Goal: Communication & Community: Answer question/provide support

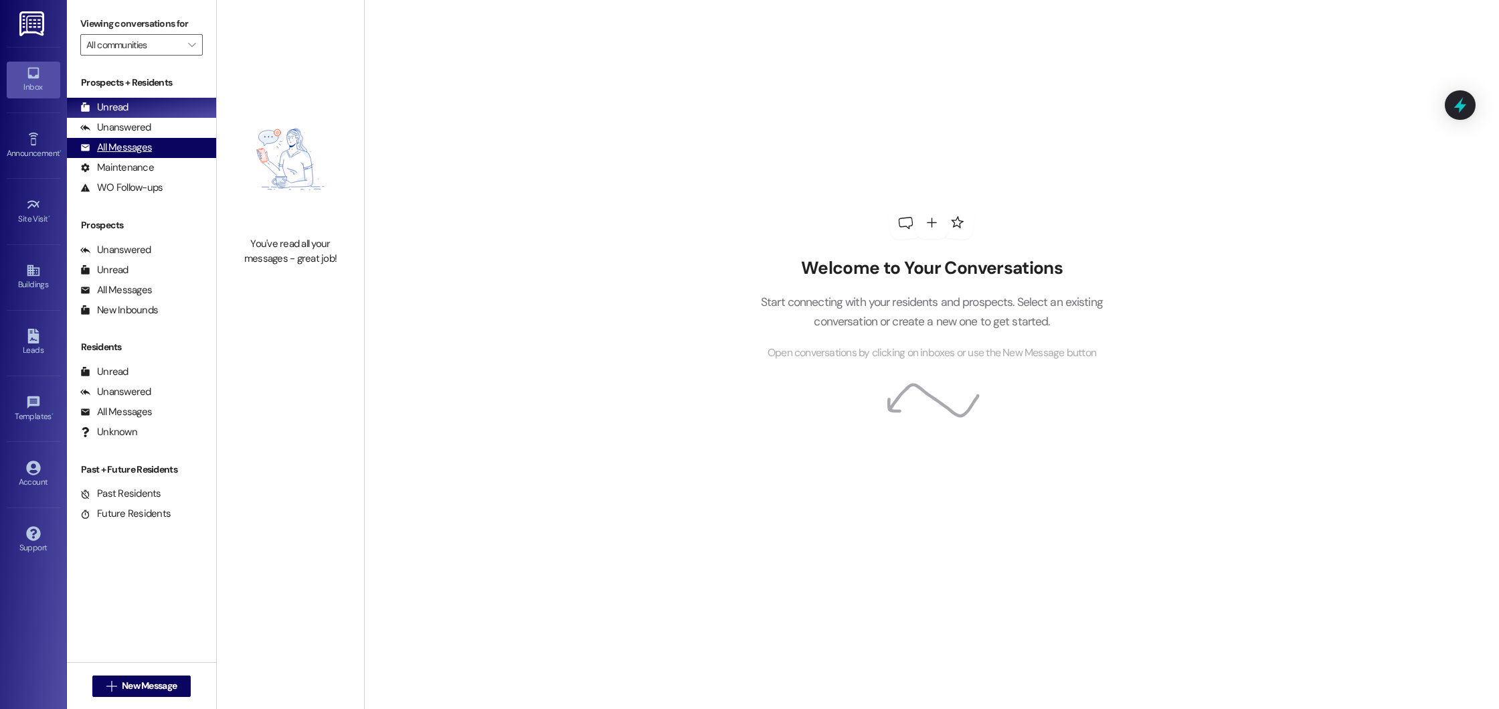
click at [127, 141] on div "All Messages" at bounding box center [116, 148] width 72 height 14
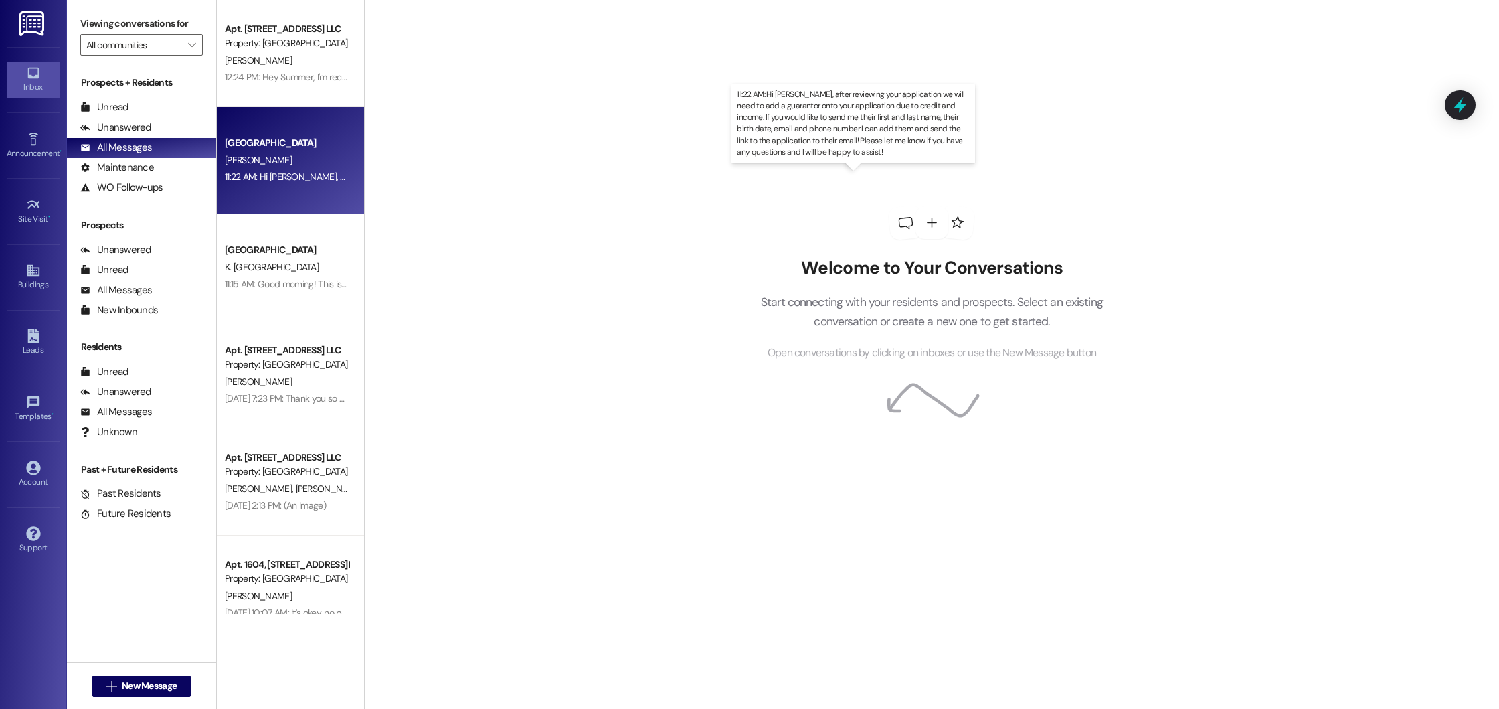
click at [305, 178] on div "11:22 AM: Hi Taylor, after reviewing your application we will need to add a gua…" at bounding box center [953, 177] width 1457 height 12
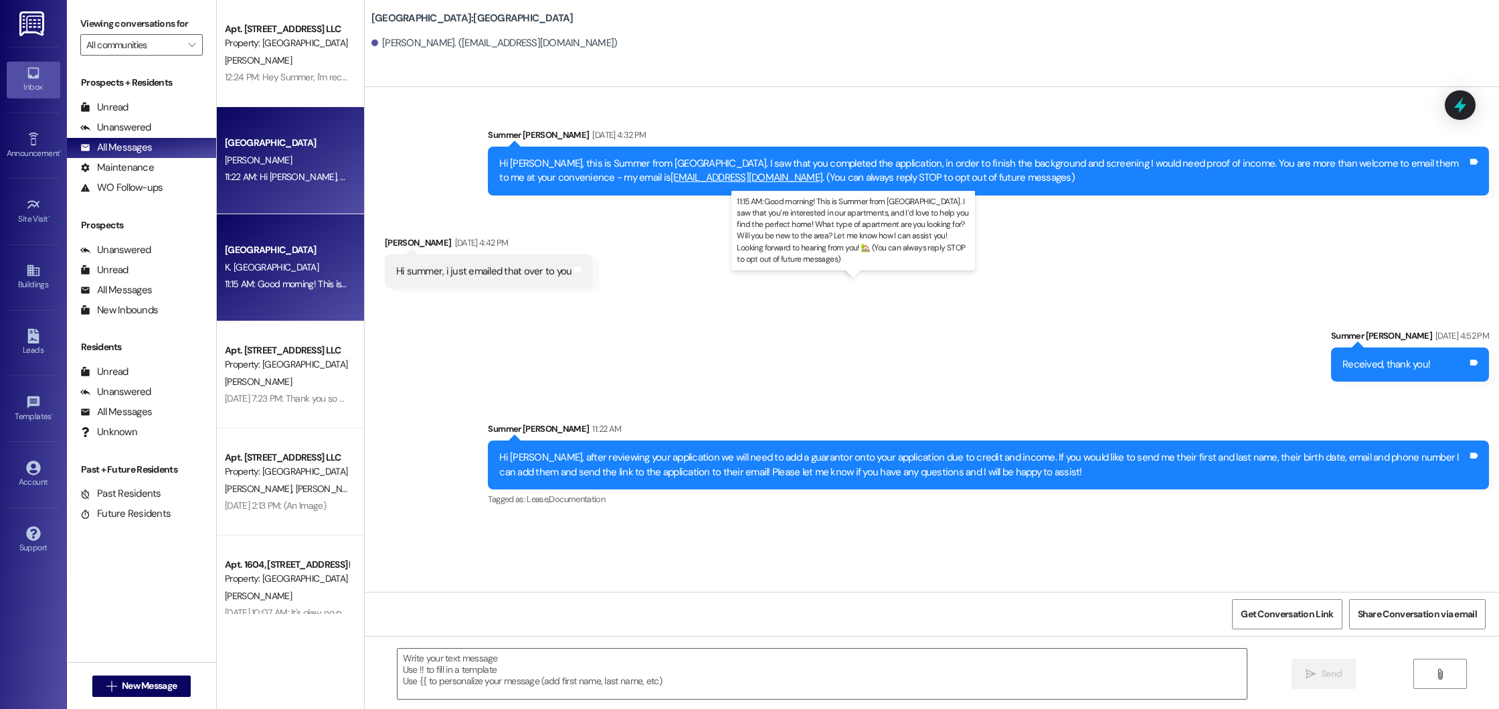
click at [315, 282] on div "11:15 AM: Good morning! This is Summer from Beacon Place Northport. I saw that …" at bounding box center [940, 284] width 1431 height 12
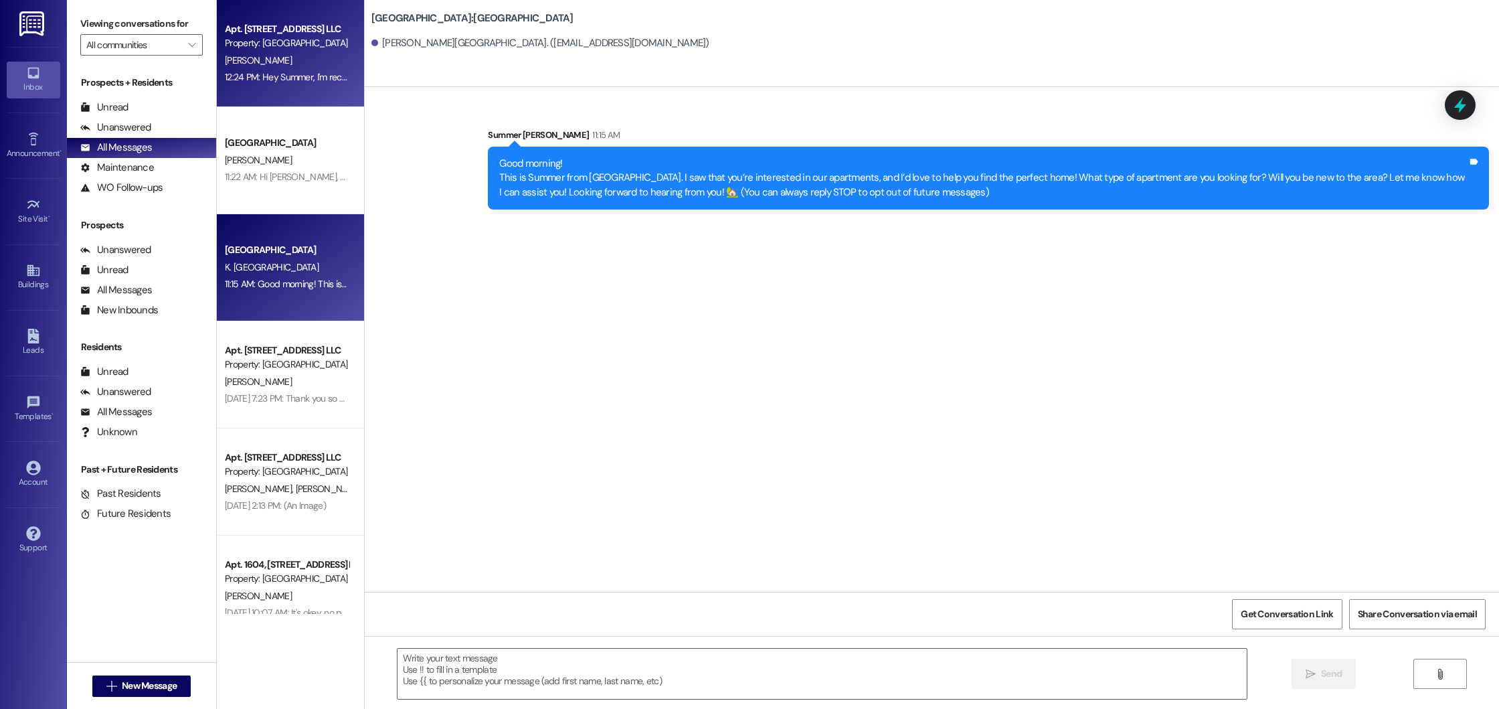
click at [324, 65] on div "[PERSON_NAME]" at bounding box center [286, 60] width 126 height 17
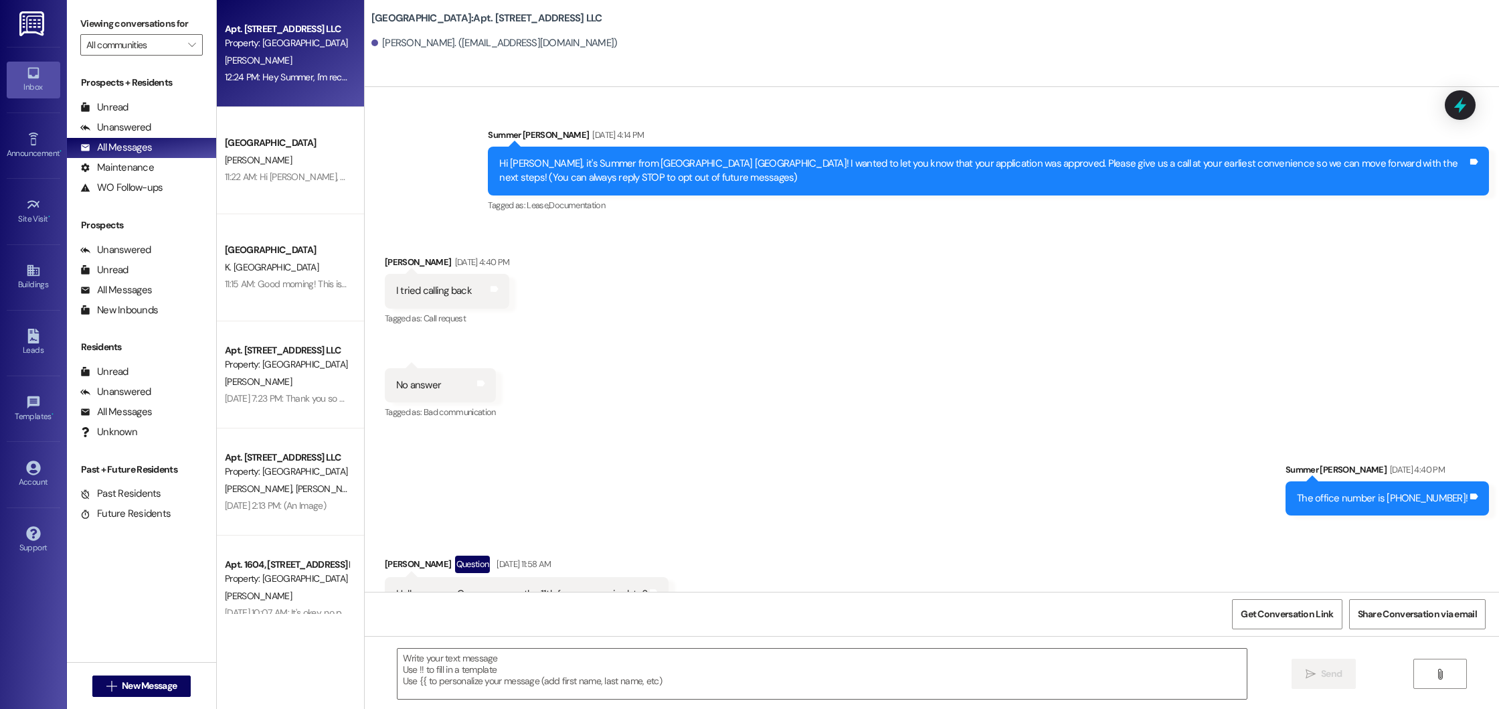
scroll to position [32181, 0]
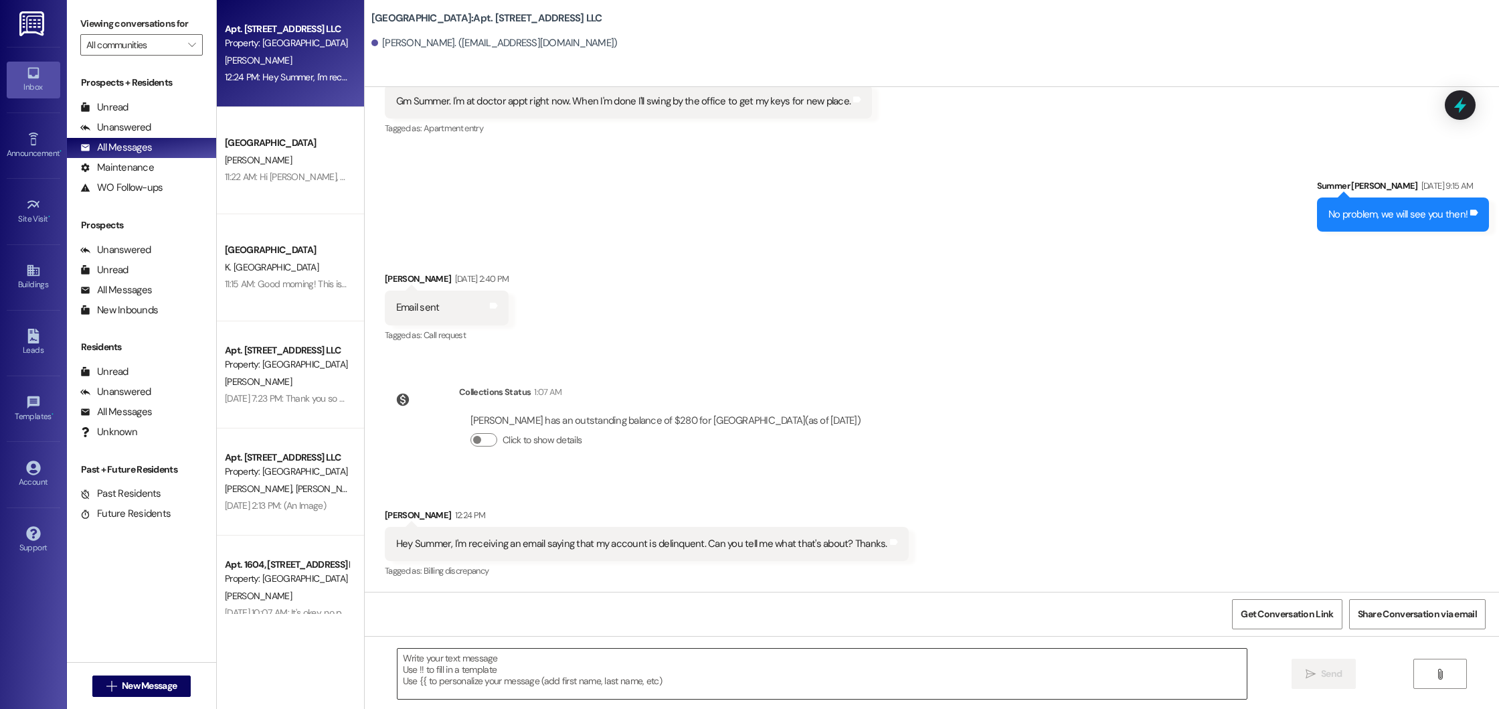
click at [437, 666] on textarea at bounding box center [821, 673] width 849 height 50
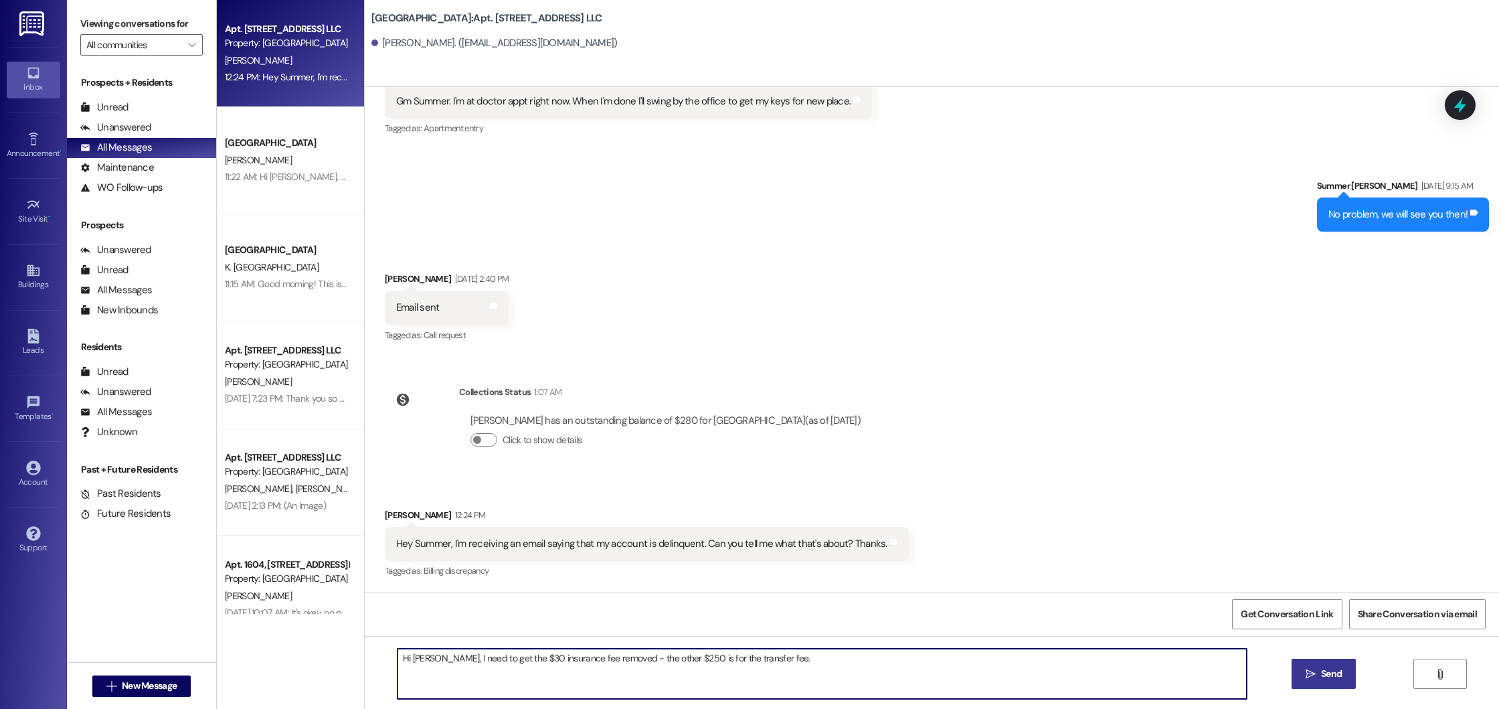
type textarea "Hi Amy, I need to get the $30 insurance fee removed - the other $250 is for the…"
click at [1329, 677] on span "Send" at bounding box center [1331, 673] width 21 height 14
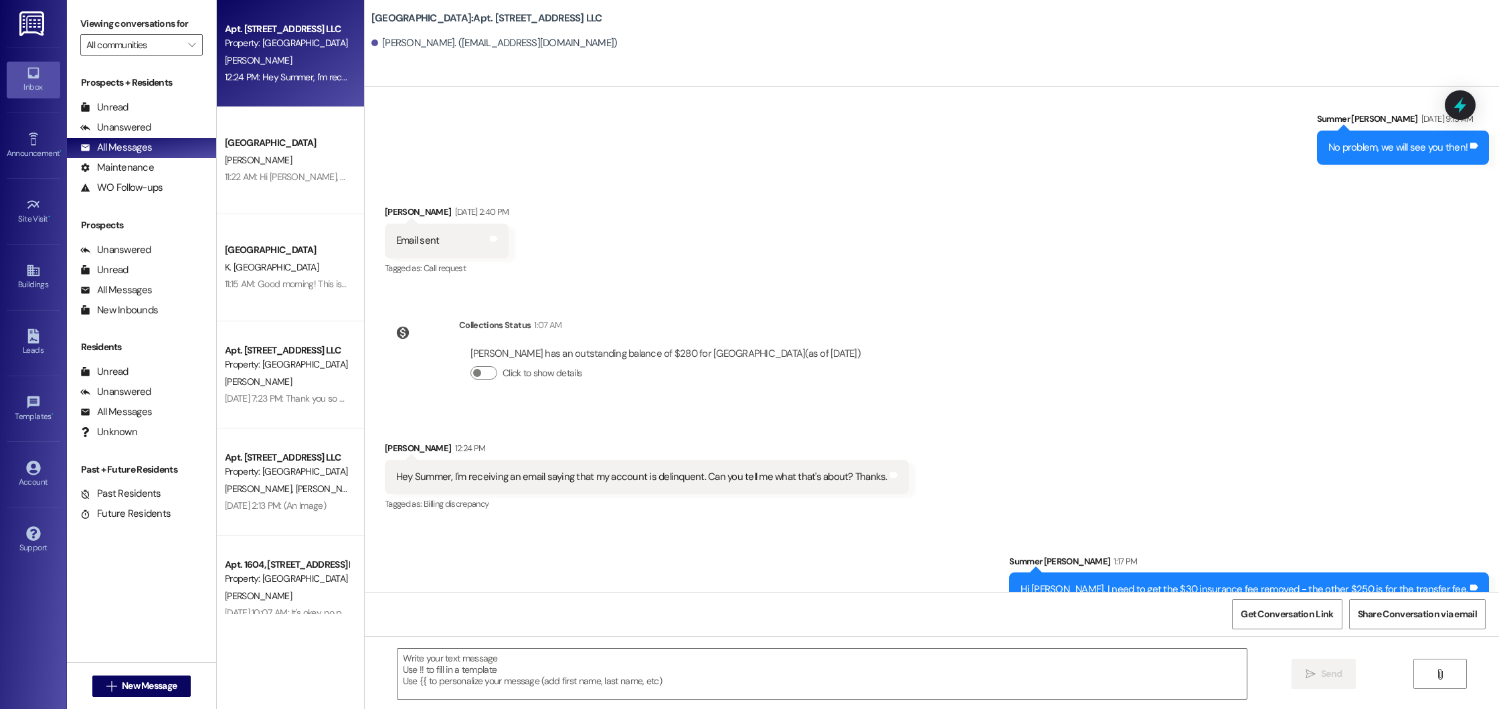
scroll to position [32274, 0]
